Goal: Obtain resource: Download file/media

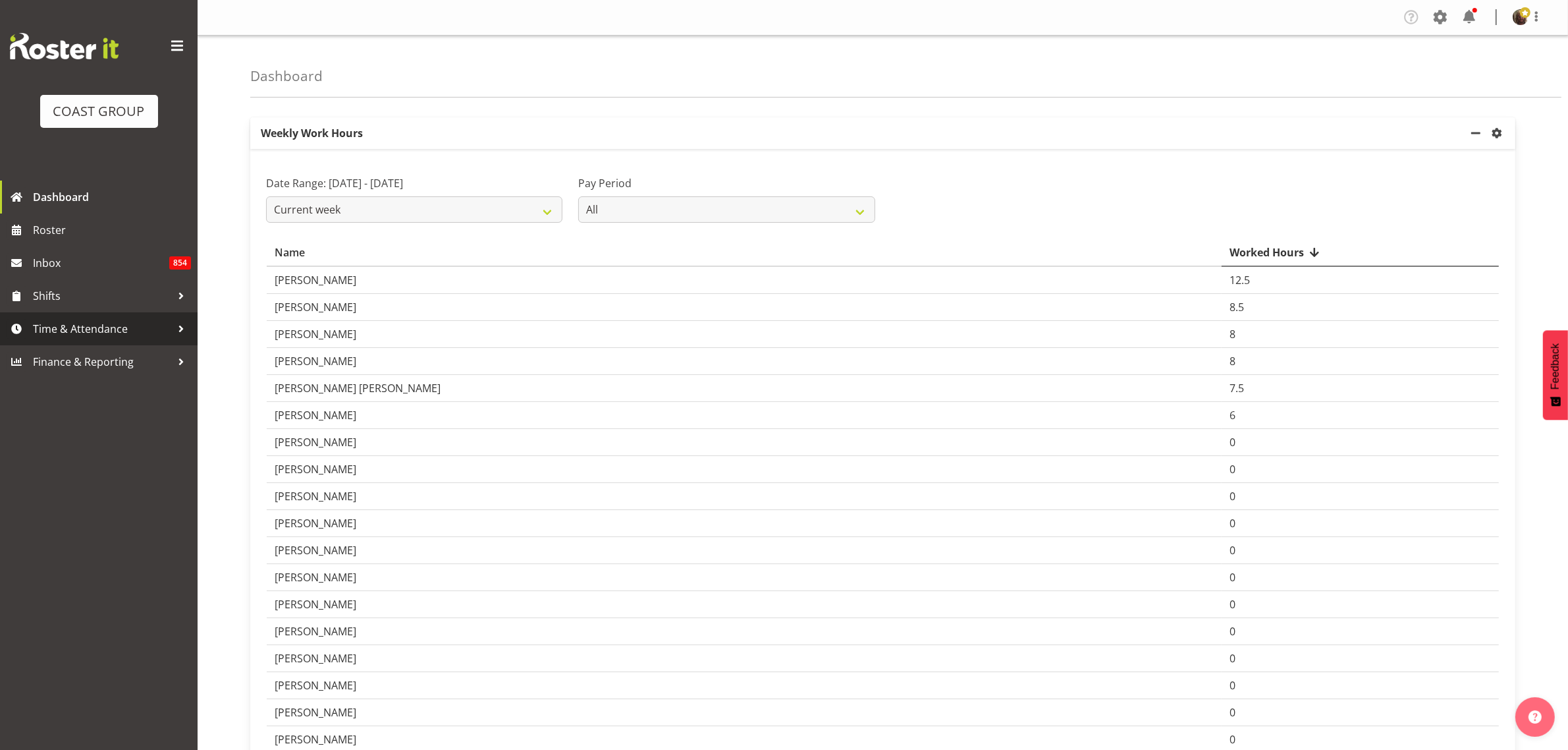
click at [86, 327] on span "Time & Attendance" at bounding box center [102, 329] width 138 height 20
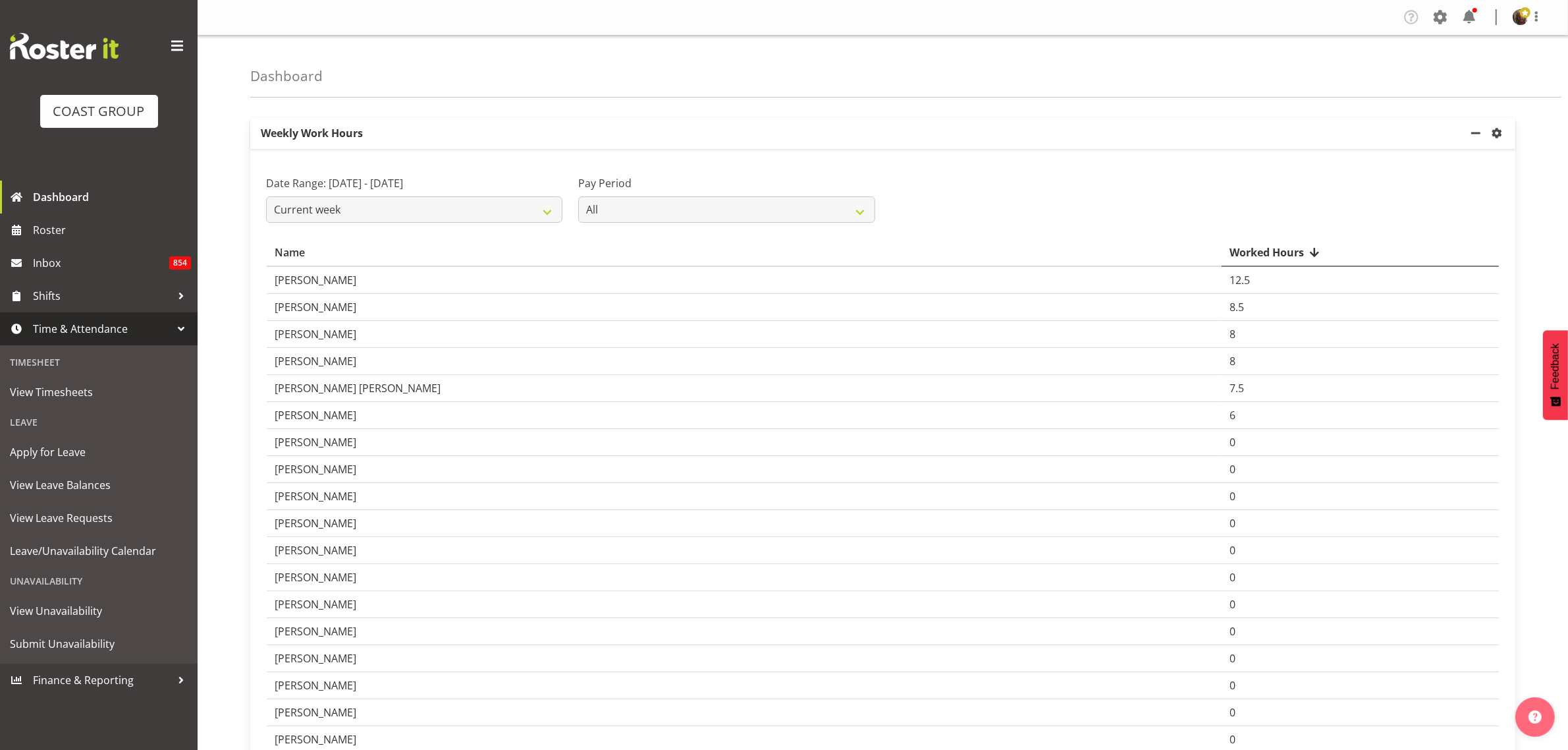
click at [91, 326] on span "Time & Attendance" at bounding box center [102, 329] width 138 height 20
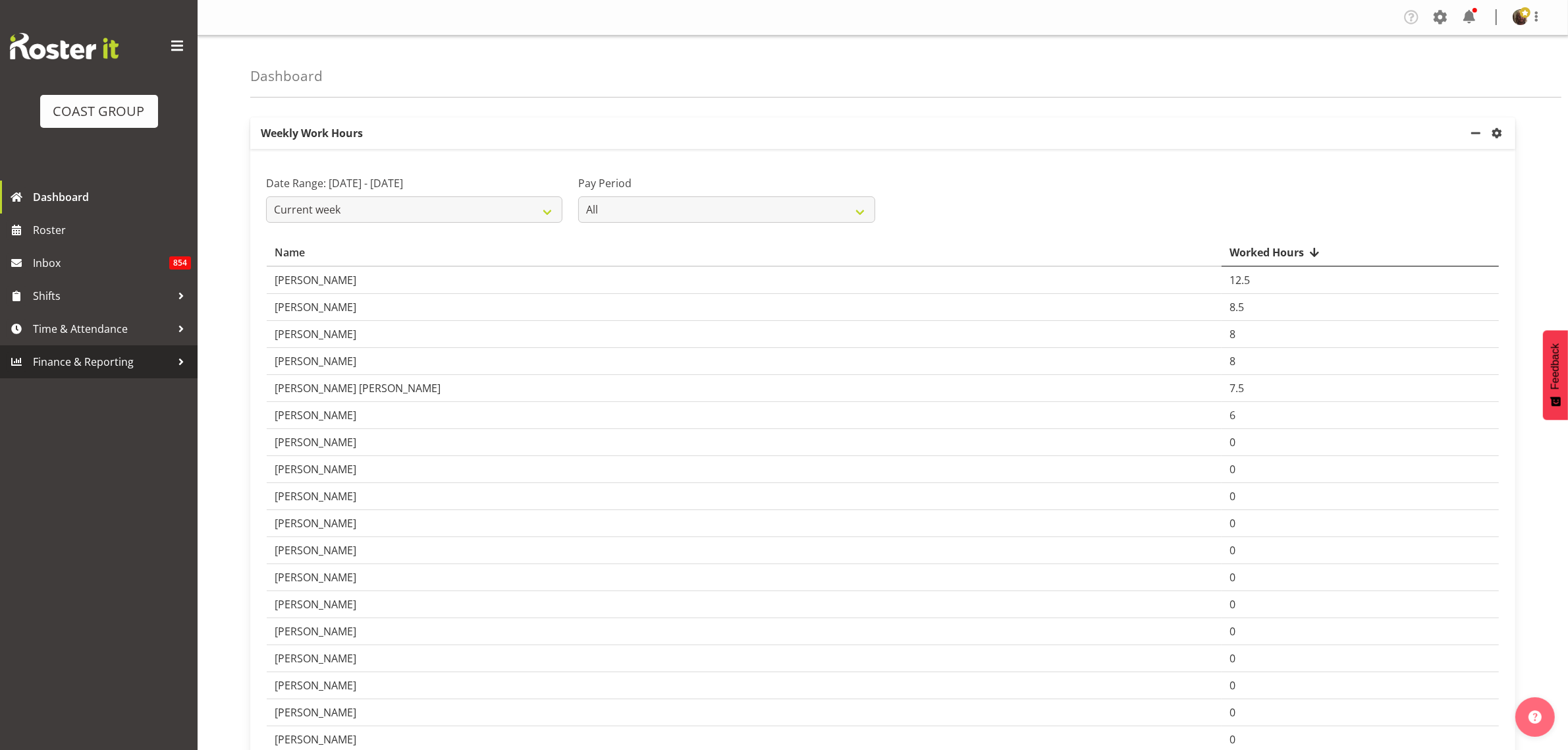
click at [80, 366] on span "Finance & Reporting" at bounding box center [102, 362] width 138 height 20
click at [48, 429] on span "Reports" at bounding box center [99, 425] width 178 height 20
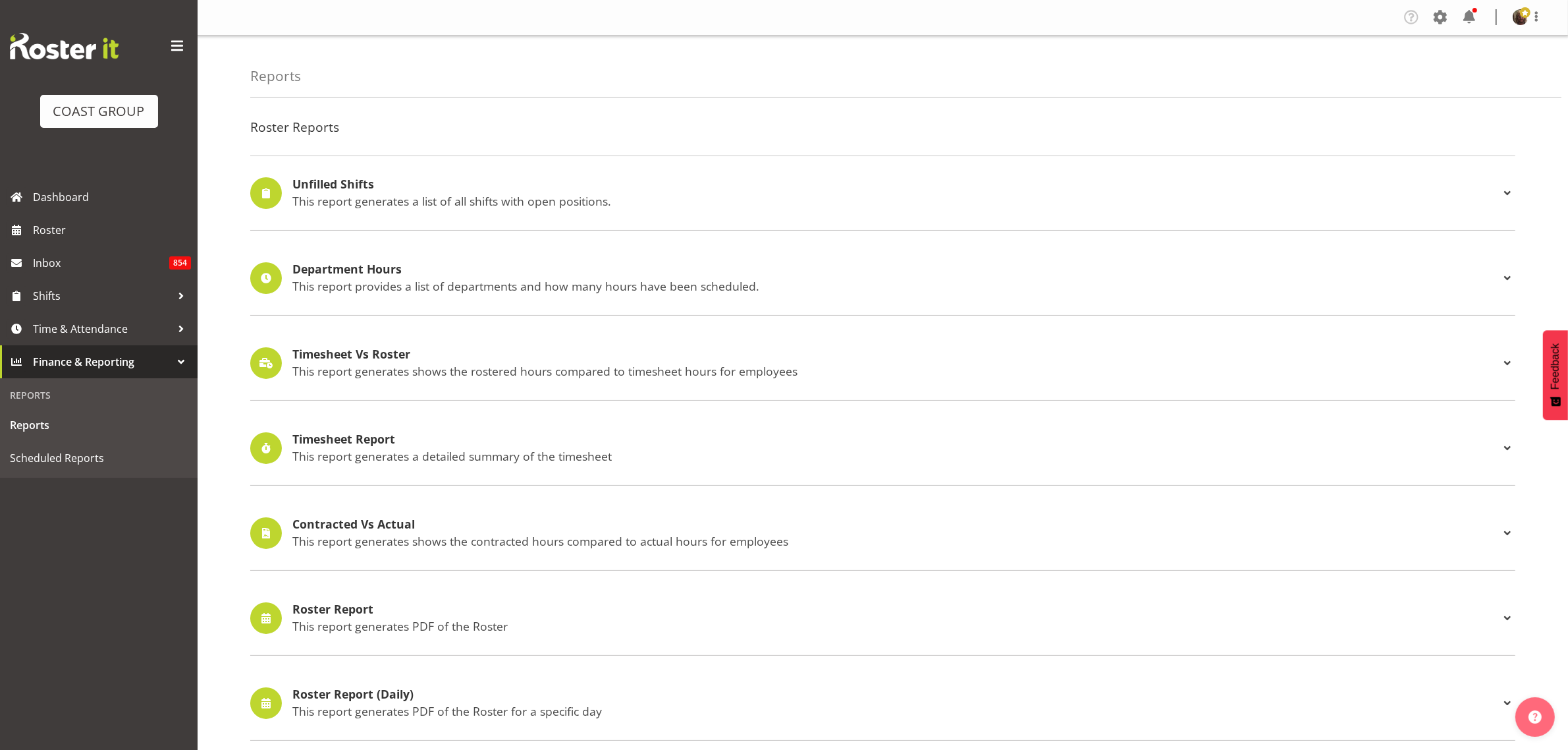
click at [560, 357] on h4 "Timesheet Vs Roster" at bounding box center [896, 354] width 1207 height 13
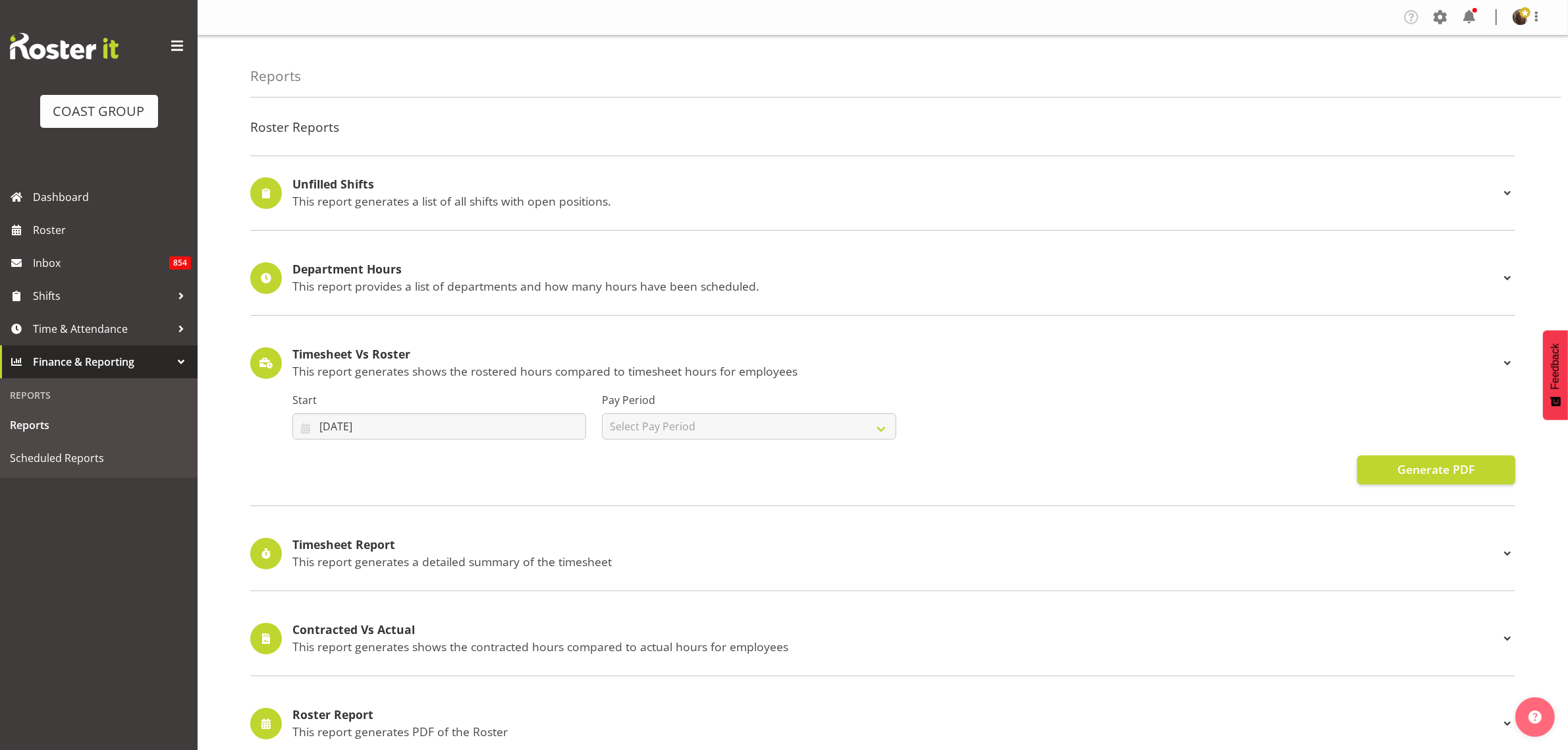
click at [604, 373] on p "This report generates shows the rostered hours compared to timesheet hours for …" at bounding box center [896, 371] width 1207 height 14
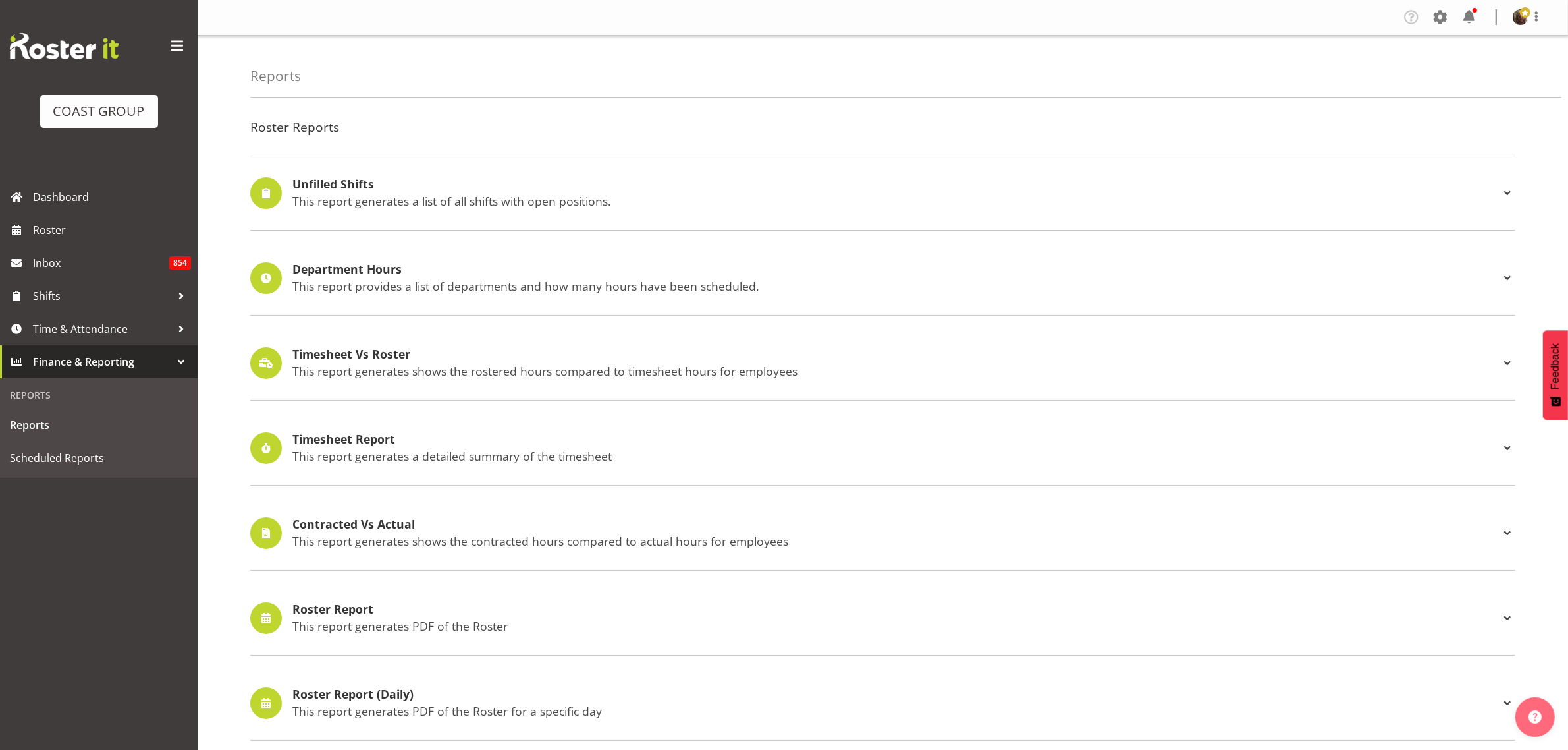
click at [490, 452] on p "This report generates a detailed summary of the timesheet" at bounding box center [896, 456] width 1207 height 14
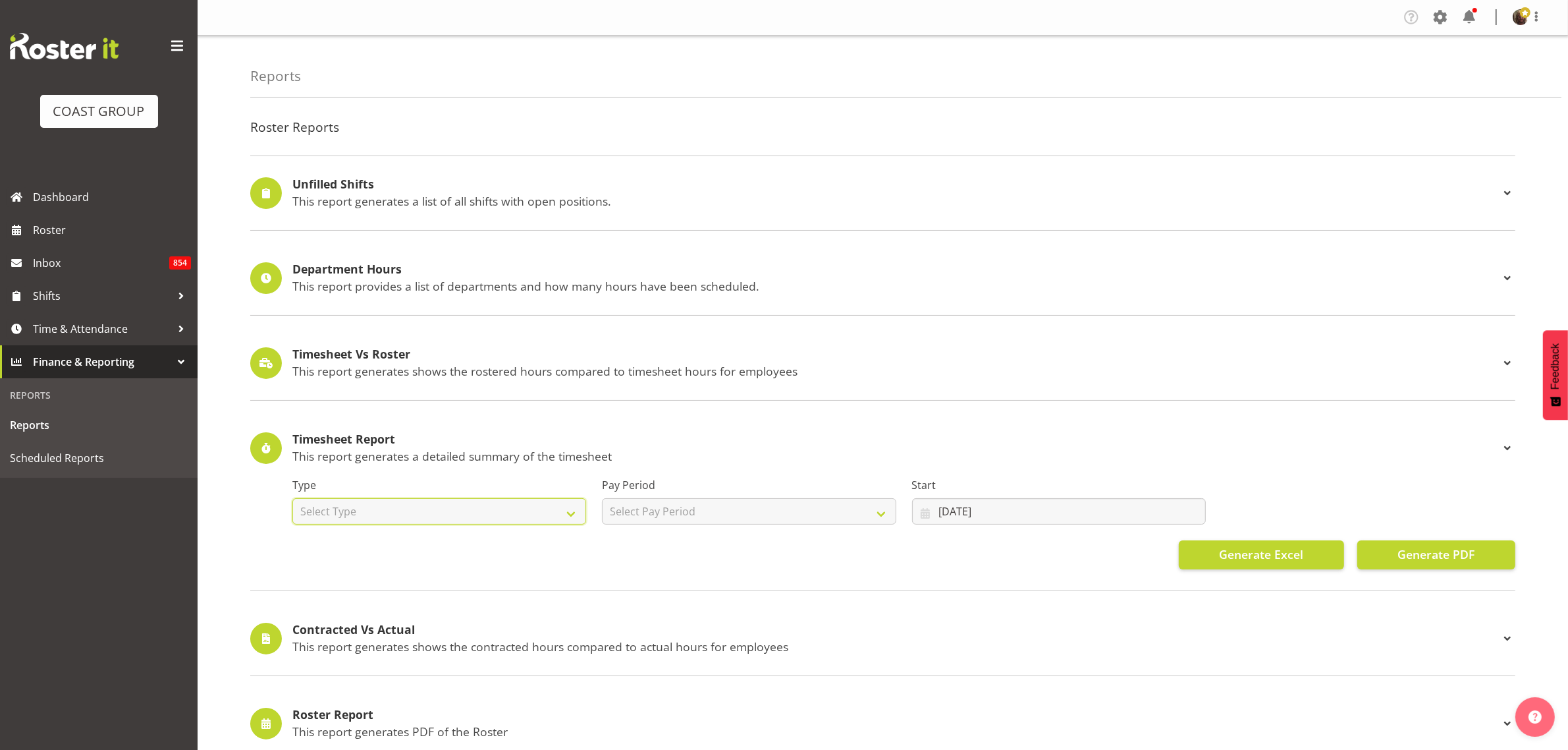
click at [504, 509] on select "Select Type Summary Detailed" at bounding box center [439, 511] width 294 height 26
click at [535, 448] on div "Timesheet Report This report generates a detailed summary of the timesheet" at bounding box center [896, 448] width 1207 height 31
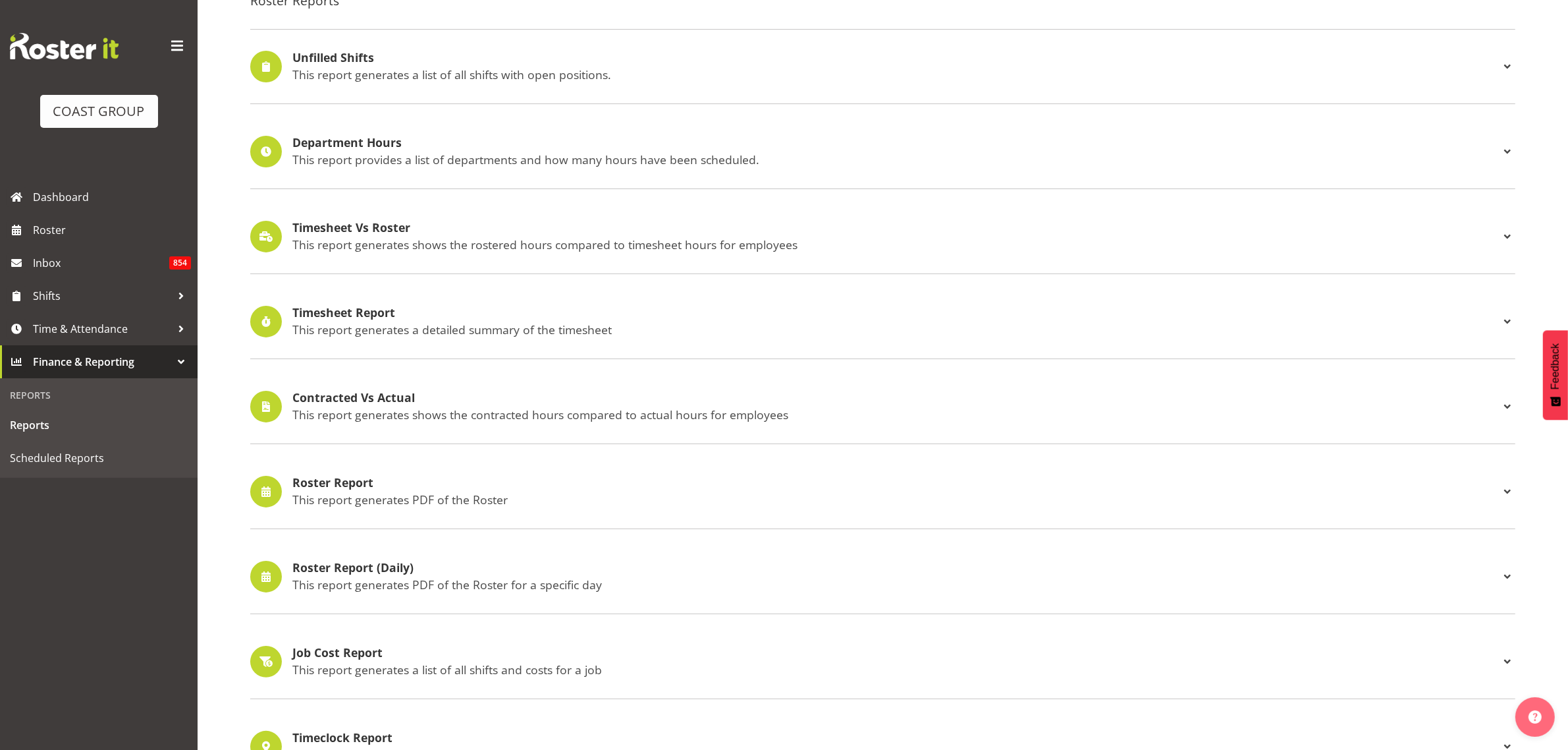
scroll to position [165, 0]
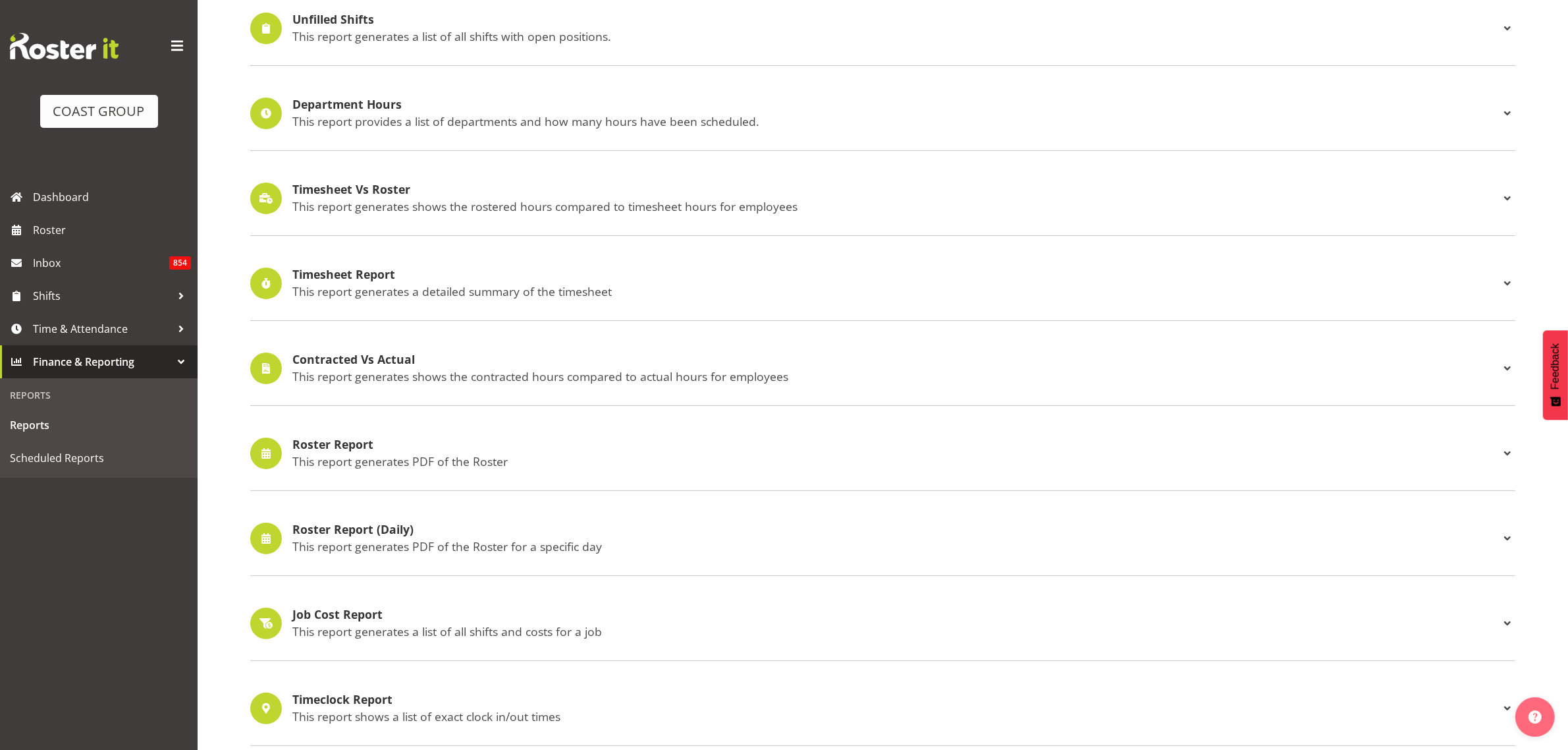
click at [409, 458] on p "This report generates PDF of the Roster" at bounding box center [896, 461] width 1207 height 14
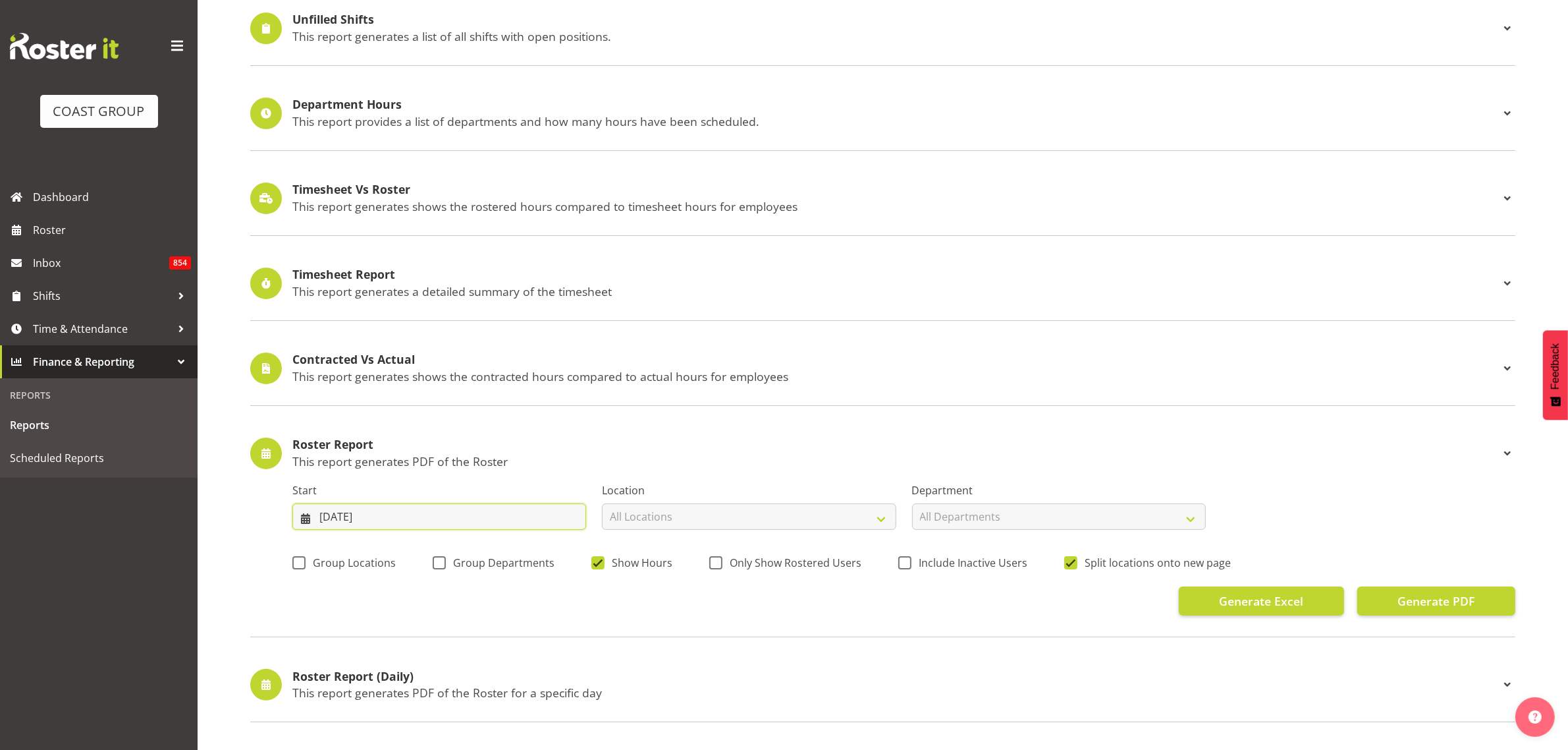
click at [443, 520] on input "[DATE]" at bounding box center [439, 516] width 294 height 26
click at [363, 625] on link "1" at bounding box center [360, 624] width 26 height 24
type input "[DATE]"
click at [739, 518] on select "All Locations CARLTON EVENTS Carlton Hamilton Carlton Wellington DW CHC DW DIAN…" at bounding box center [749, 516] width 294 height 26
select select "35"
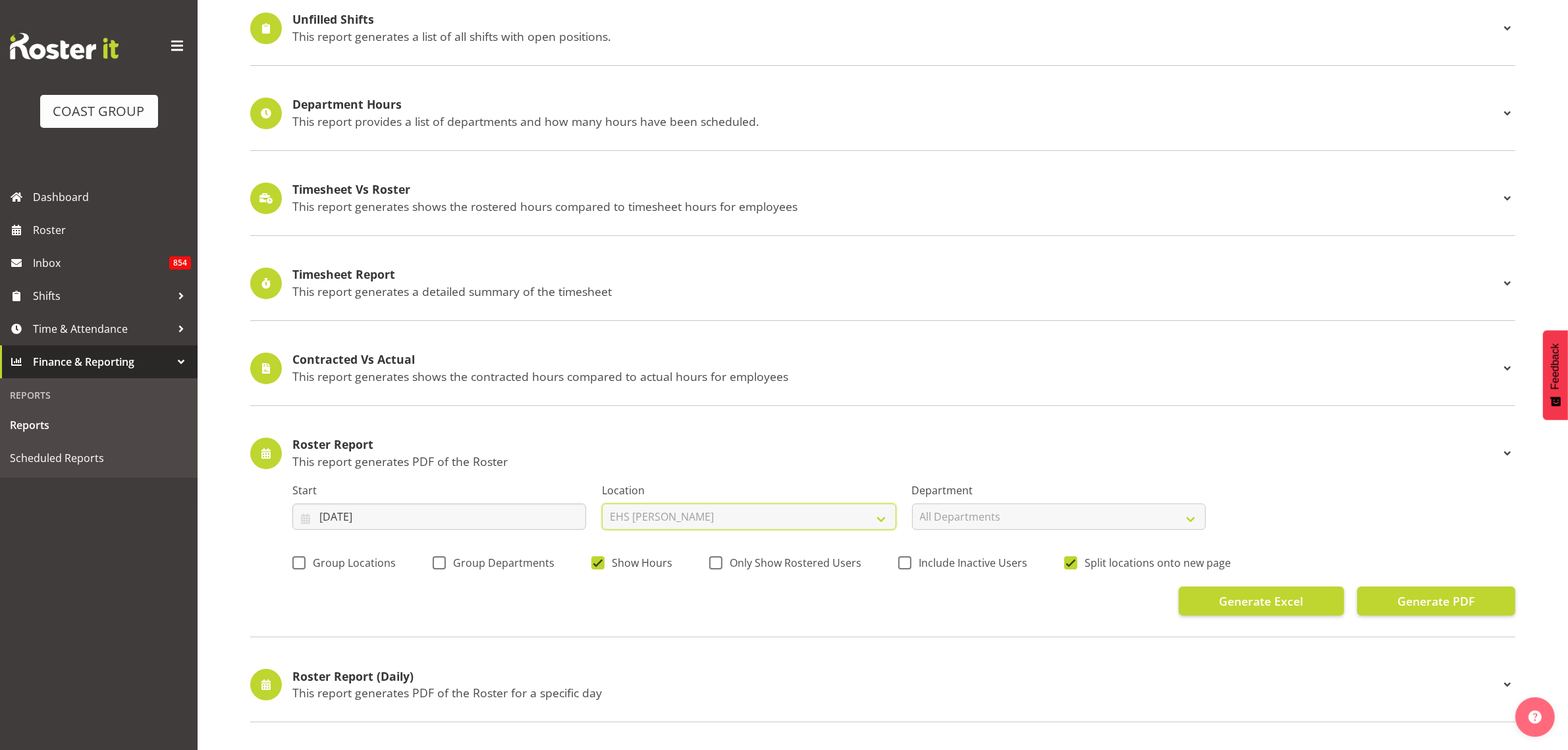
click at [602, 504] on select "All Locations CARLTON EVENTS Carlton Hamilton Carlton Wellington DW CHC DW DIAN…" at bounding box center [749, 516] width 294 height 26
click at [807, 518] on select "CARLTON EVENTS Carlton Hamilton Carlton Wellington DW CHC DW DIANNA DW WLG EHS …" at bounding box center [749, 516] width 294 height 26
click at [803, 515] on select "CARLTON EVENTS Carlton Hamilton Carlton Wellington DW CHC DW DIANNA DW WLG EHS …" at bounding box center [749, 516] width 294 height 26
click at [1056, 518] on select "All Departments CARLTON EVENTS Carlton Hamilton Carlton Wellington DW AKL DW AK…" at bounding box center [1059, 516] width 294 height 26
click at [838, 435] on div "Roster Report This report generates PDF of the Roster Start 01/09/2025 January …" at bounding box center [882, 527] width 1265 height 222
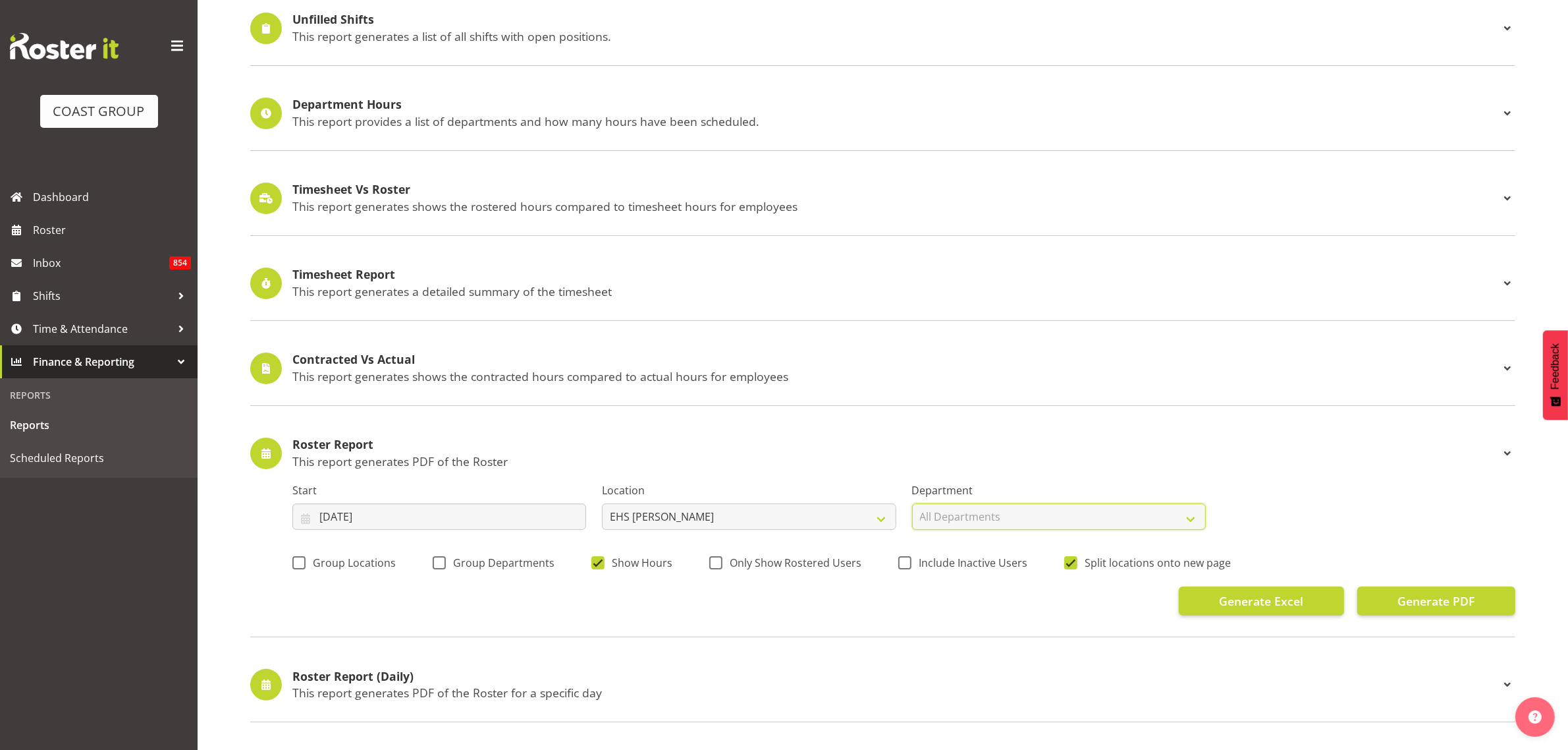
click at [991, 518] on select "All Departments CARLTON EVENTS Carlton Hamilton Carlton Wellington DW AKL DW AK…" at bounding box center [1059, 516] width 294 height 26
select select "36"
click at [912, 504] on select "All Departments CARLTON EVENTS Carlton Hamilton Carlton Wellington DW AKL DW AK…" at bounding box center [1059, 516] width 294 height 26
click at [1420, 603] on span "Generate PDF" at bounding box center [1436, 601] width 77 height 17
click at [1259, 598] on span "Generate Excel" at bounding box center [1262, 601] width 84 height 17
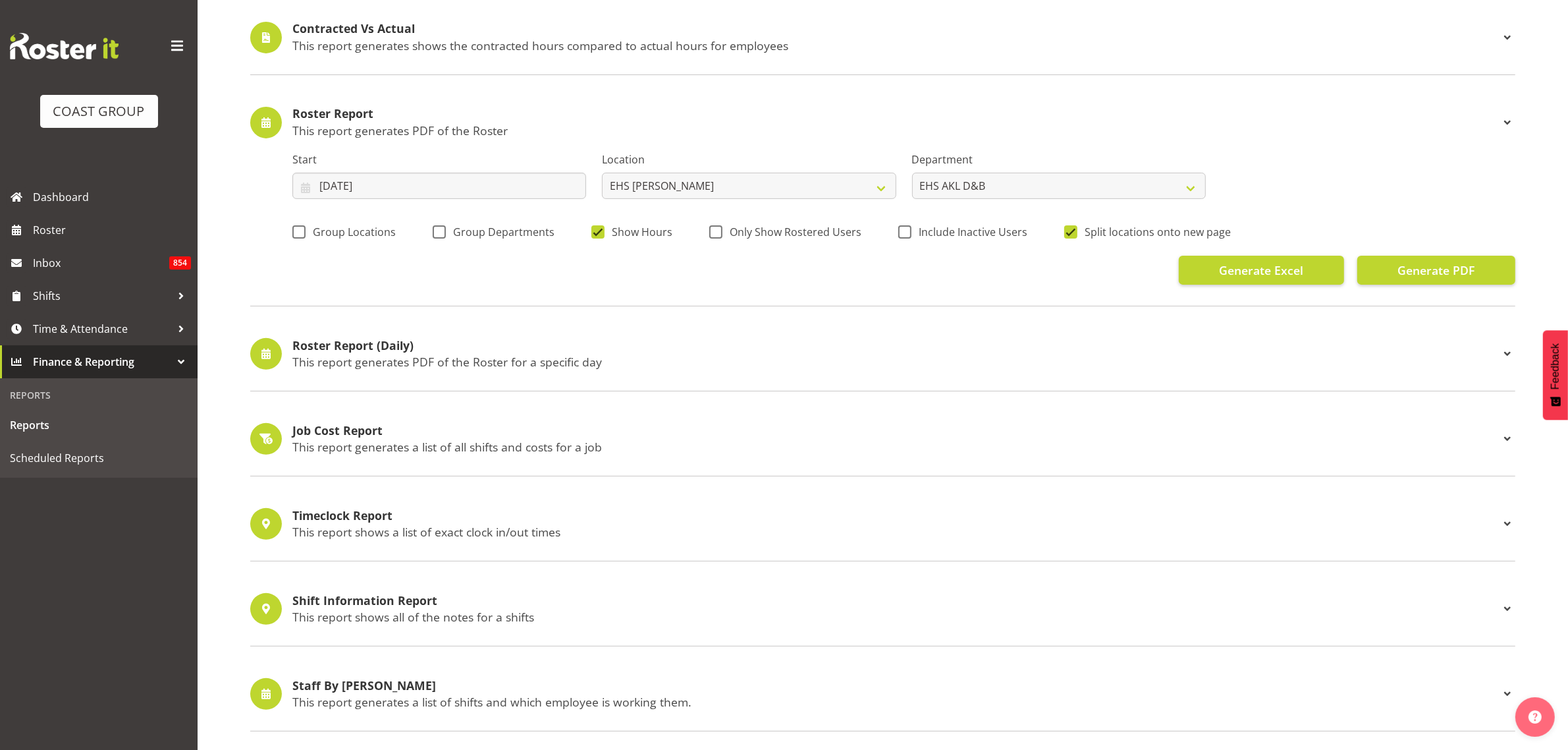
scroll to position [494, 0]
click at [1274, 274] on span "Generate Excel" at bounding box center [1262, 272] width 84 height 17
click at [1029, 552] on div "Timeclock Report This report shows a list of exact clock in/out times Pay Perio…" at bounding box center [882, 525] width 1265 height 74
click at [472, 362] on p "This report generates PDF of the Roster for a specific day" at bounding box center [896, 363] width 1207 height 14
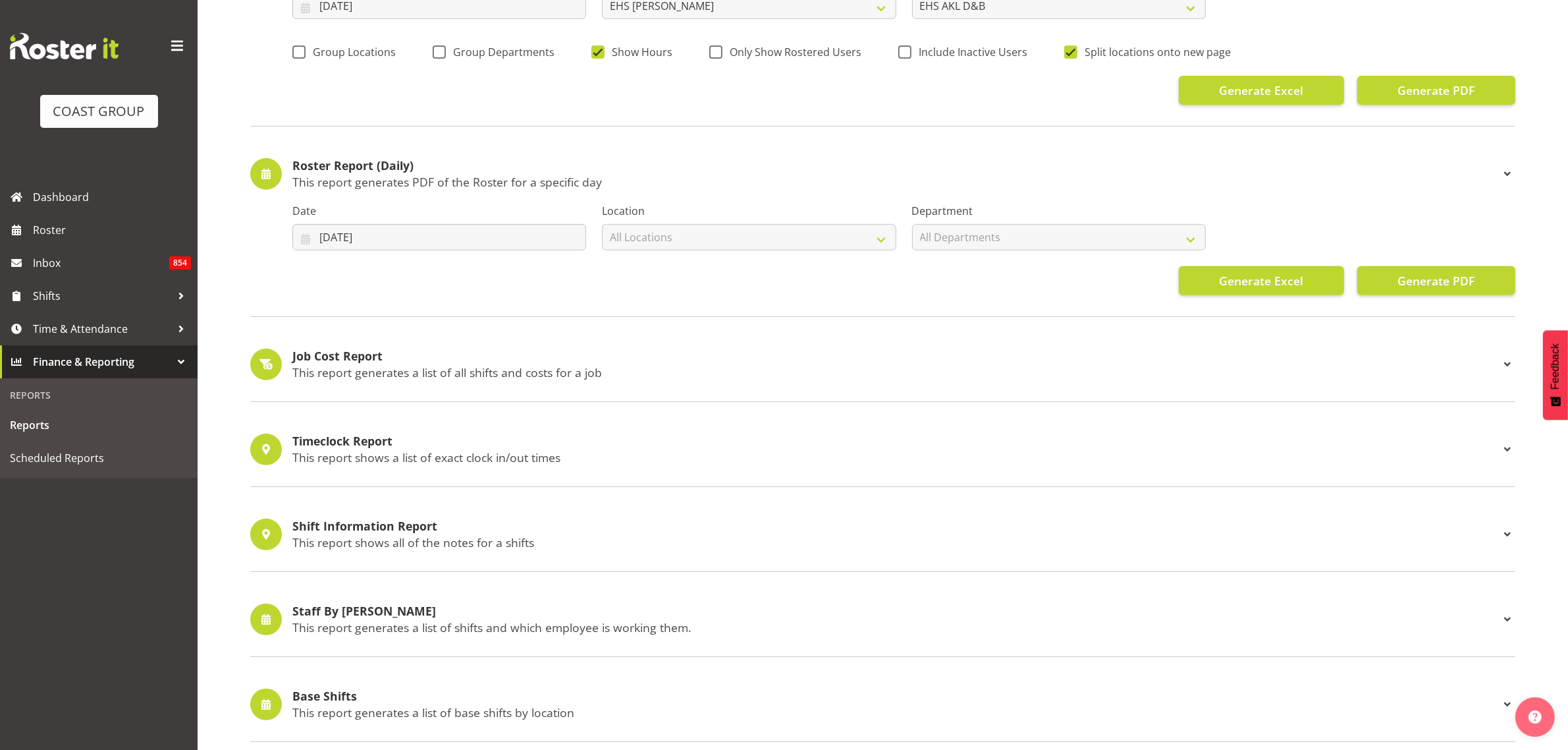
scroll to position [741, 0]
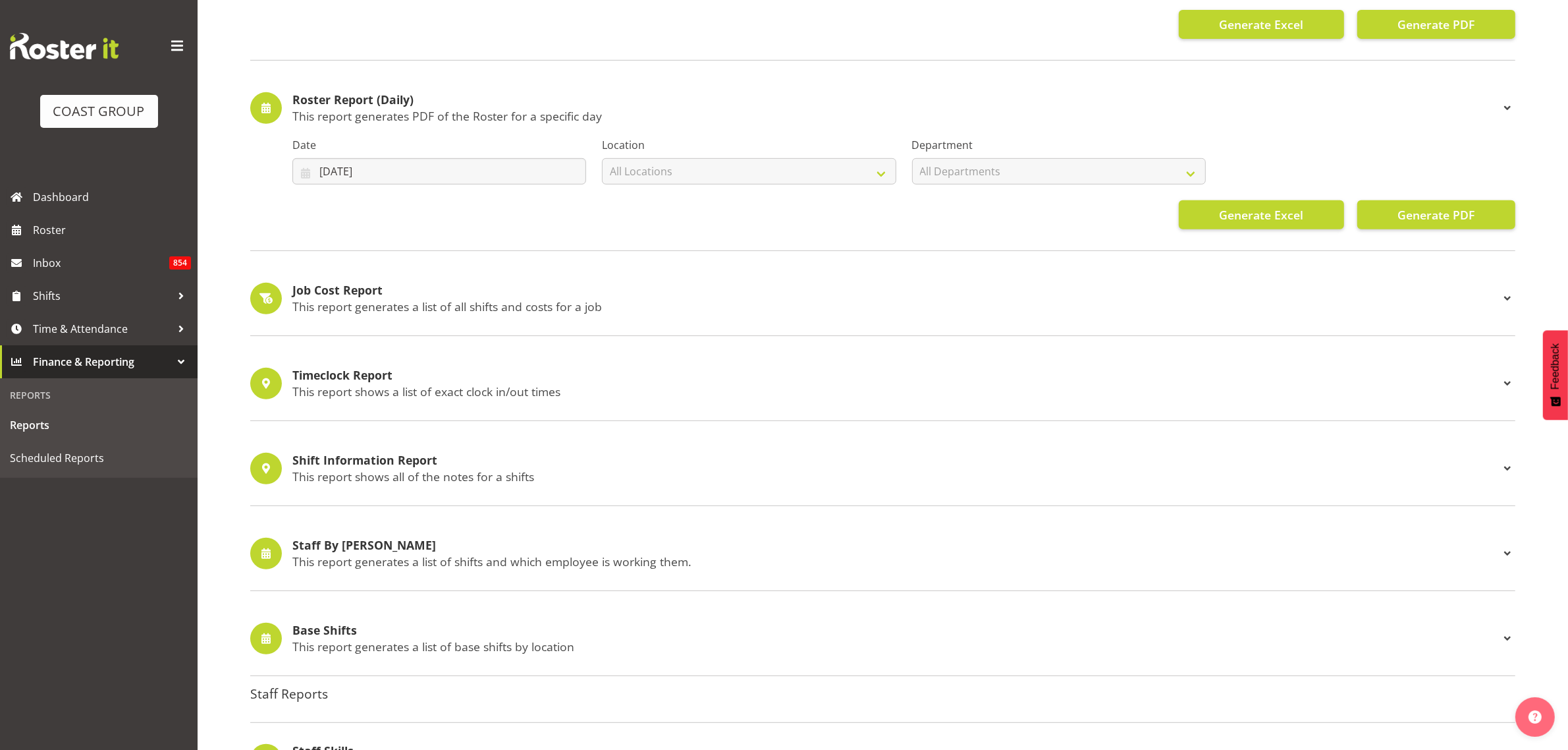
click at [473, 314] on div "Job Cost Report This report generates a list of all shifts and costs for a job" at bounding box center [882, 298] width 1265 height 31
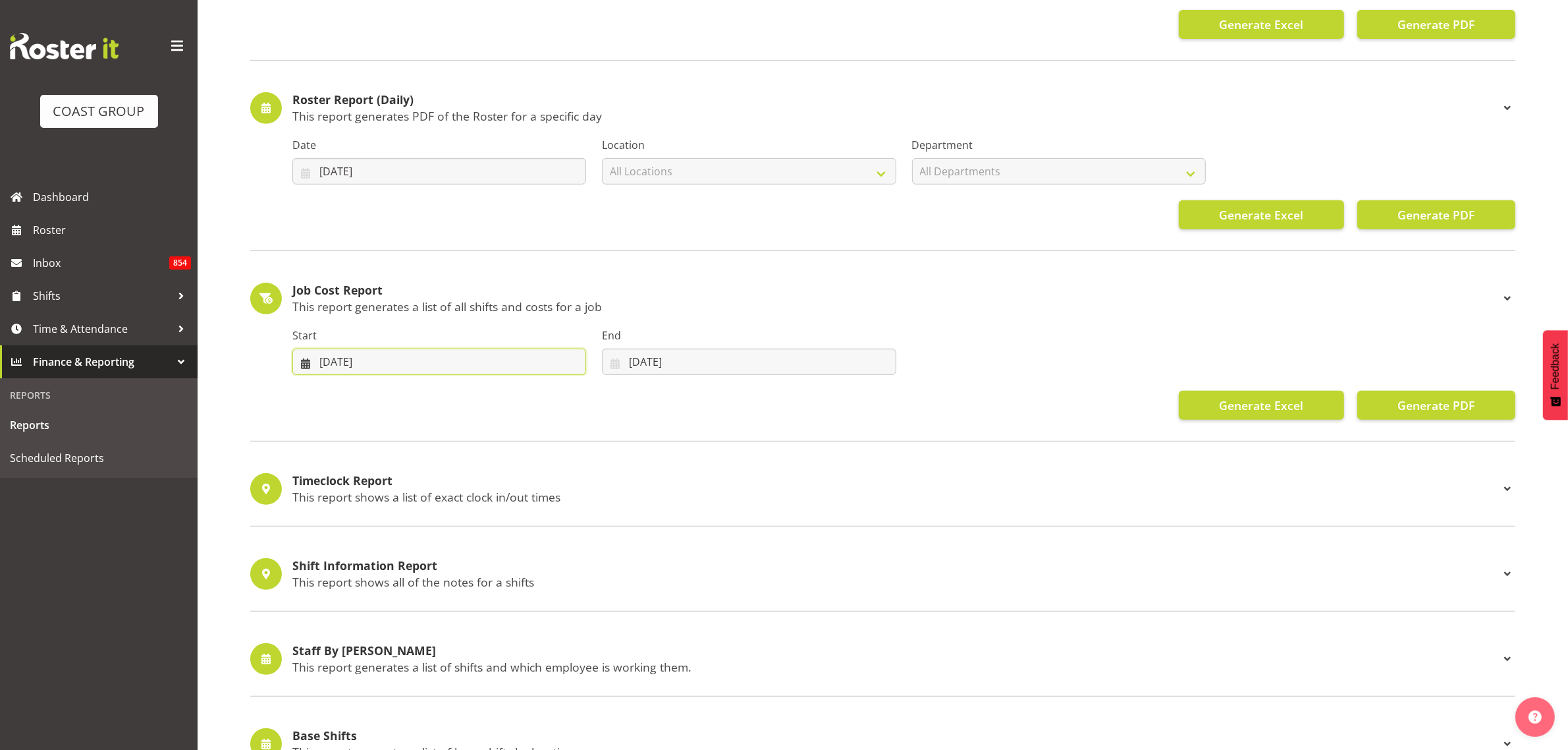
click at [527, 366] on input "[DATE]" at bounding box center [439, 361] width 294 height 26
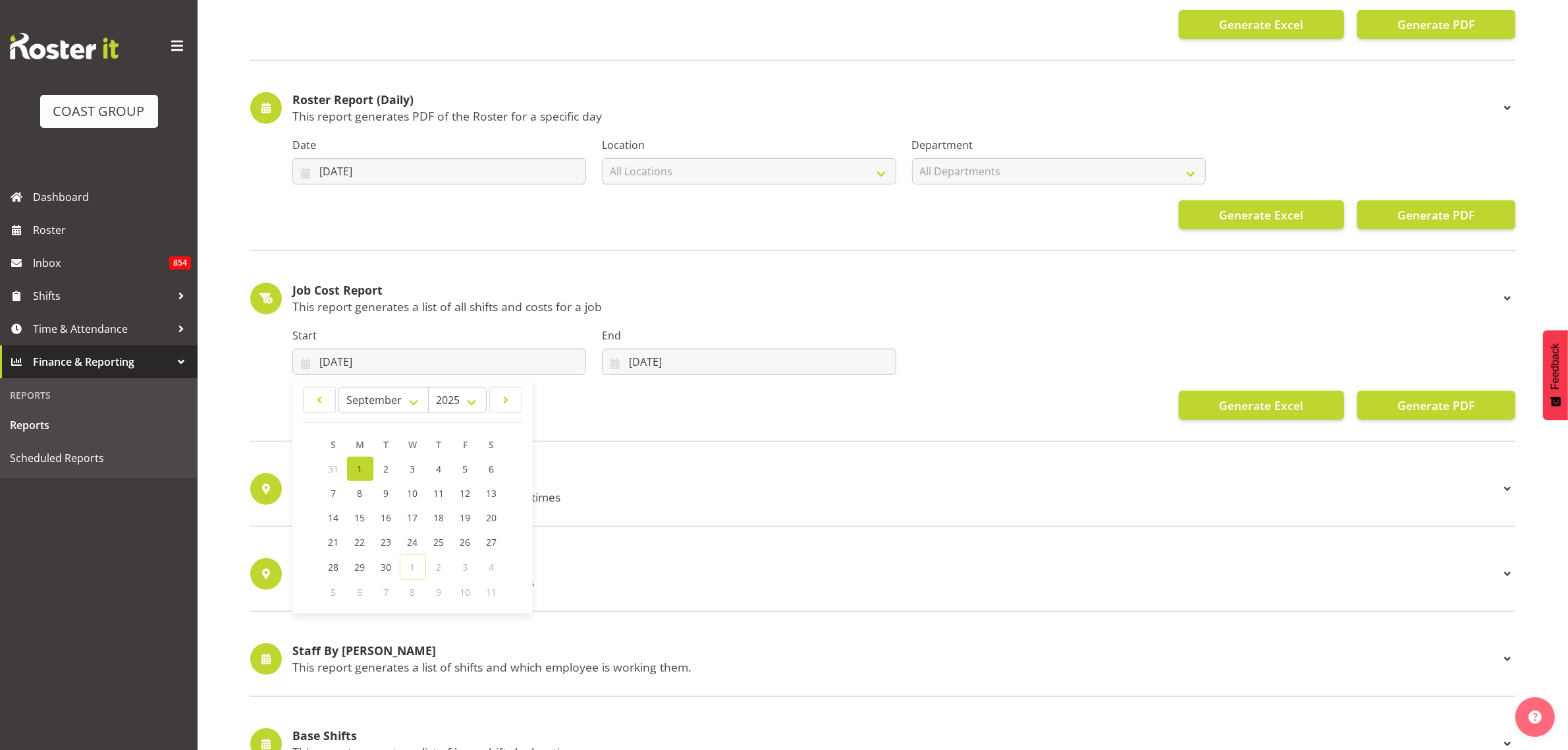
click at [369, 471] on link "1" at bounding box center [360, 468] width 26 height 24
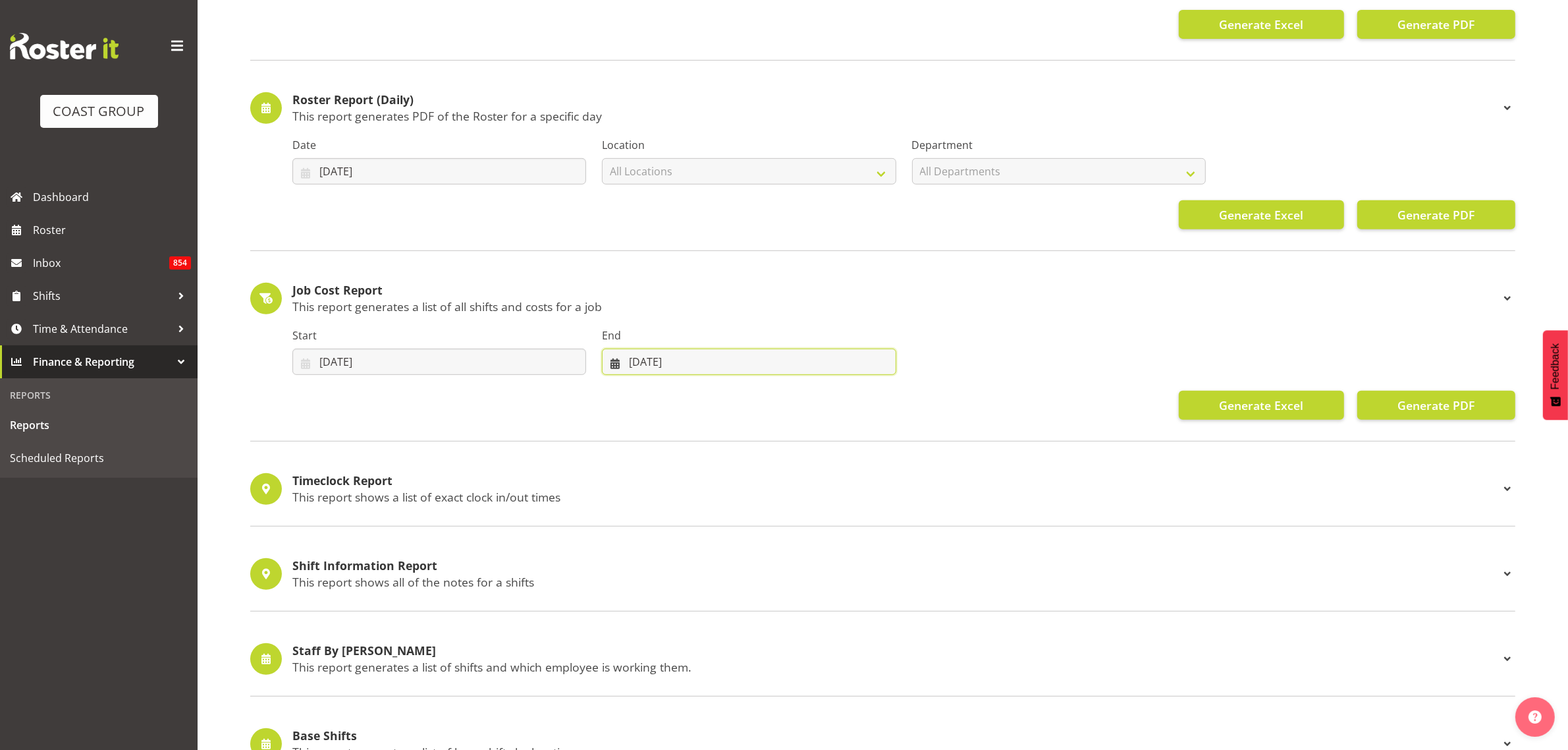
click at [653, 357] on input "[DATE]" at bounding box center [749, 361] width 294 height 26
click at [674, 565] on span "27" at bounding box center [669, 567] width 11 height 13
type input "27/10/2025"
click at [1414, 404] on span "Generate PDF" at bounding box center [1436, 405] width 77 height 17
